Goal: Book appointment/travel/reservation

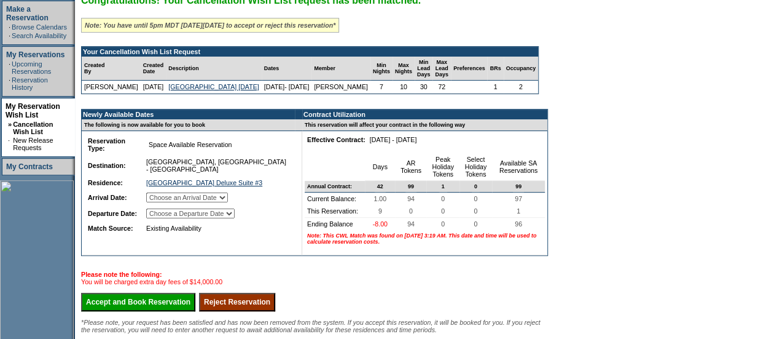
scroll to position [206, 0]
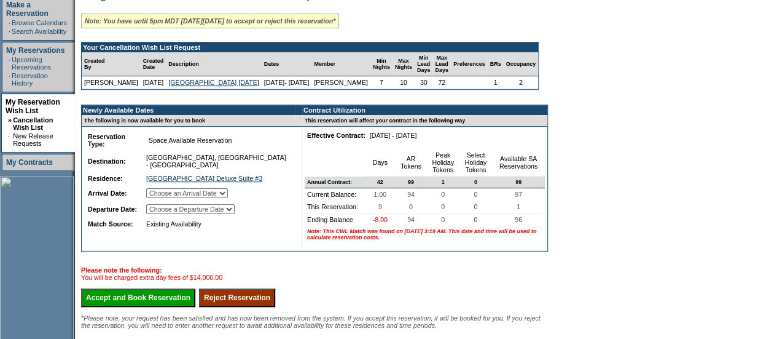
click at [228, 198] on select "Choose an Arrival Date [DATE] [DATE] [DATE] [DATE] [DATE] [DATE] [DATE] [DATE] …" at bounding box center [187, 193] width 82 height 10
select select "[DATE]"
click at [161, 198] on select "Choose an Arrival Date [DATE] [DATE] [DATE] [DATE] [DATE] [DATE] [DATE] [DATE] …" at bounding box center [187, 193] width 82 height 10
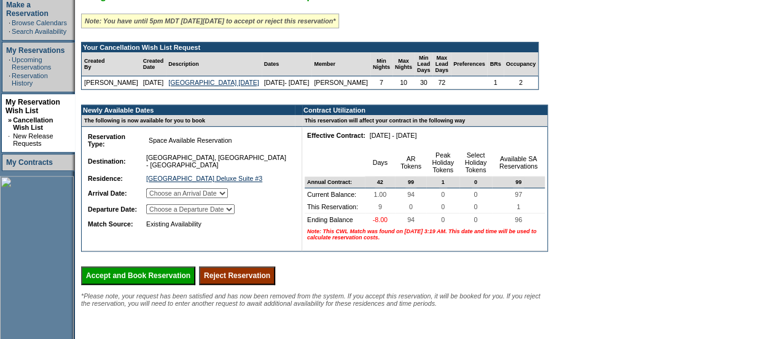
click at [179, 214] on select "Choose a Departure Date [DATE] [DATE] [DATE] [DATE] [DATE] [DATE] [DATE] [DATE]…" at bounding box center [190, 209] width 88 height 10
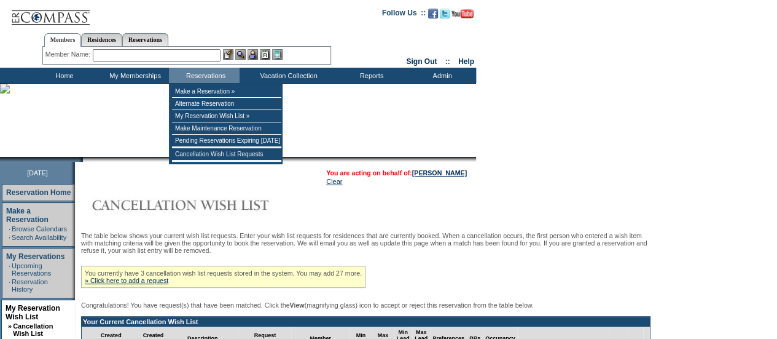
click at [183, 56] on input "text" at bounding box center [157, 55] width 128 height 12
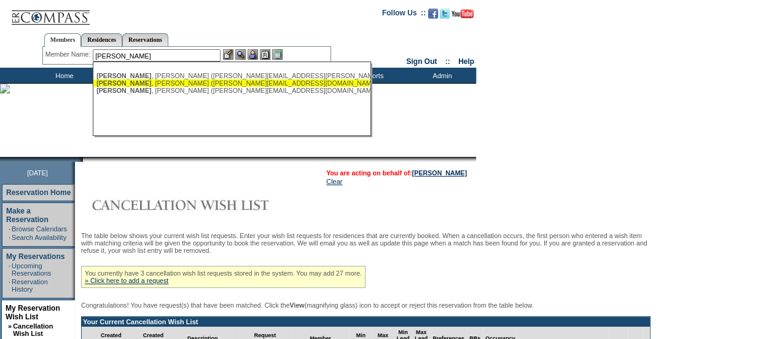
click at [172, 83] on div "[PERSON_NAME] ([PERSON_NAME][EMAIL_ADDRESS][DOMAIN_NAME])" at bounding box center [231, 82] width 270 height 7
type input "[PERSON_NAME] ([PERSON_NAME][EMAIL_ADDRESS][DOMAIN_NAME])"
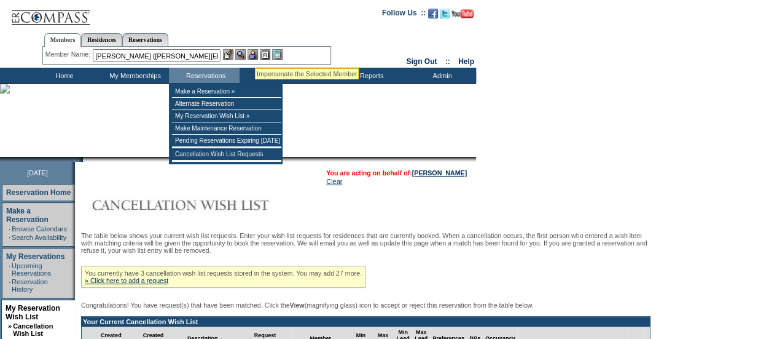
click at [256, 53] on img at bounding box center [253, 54] width 10 height 10
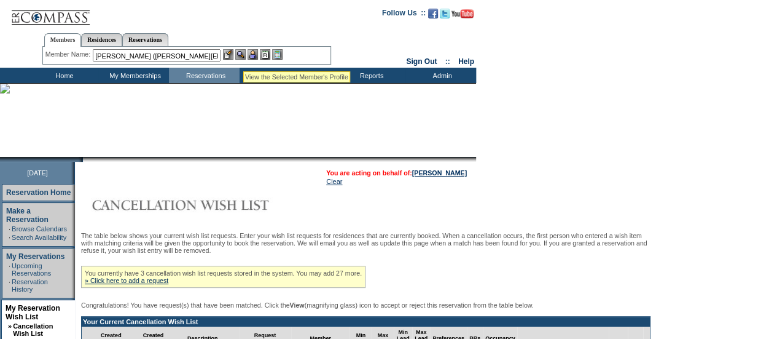
click at [242, 57] on img at bounding box center [240, 54] width 10 height 10
